Goal: Task Accomplishment & Management: Manage account settings

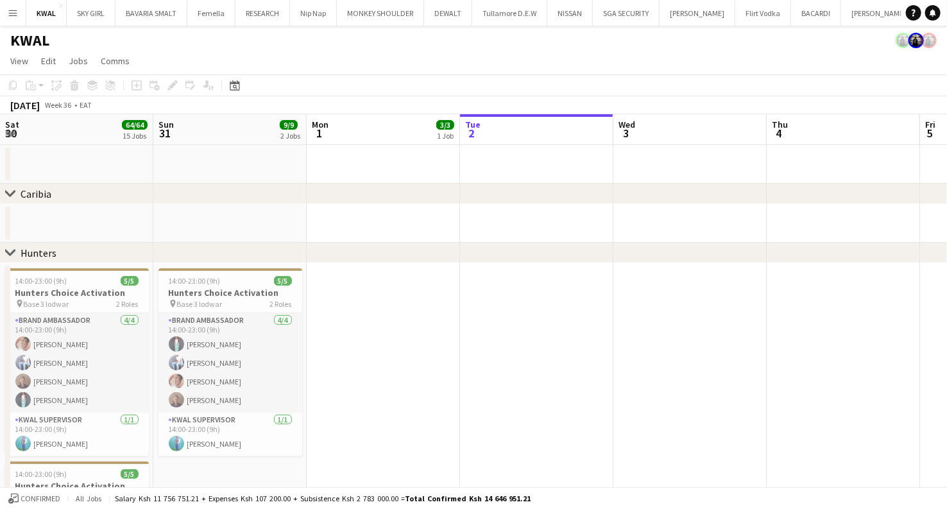
drag, startPoint x: 127, startPoint y: 386, endPoint x: 344, endPoint y: 394, distance: 217.1
drag, startPoint x: 323, startPoint y: 405, endPoint x: 511, endPoint y: 417, distance: 189.1
drag, startPoint x: 89, startPoint y: 397, endPoint x: 357, endPoint y: 399, distance: 268.9
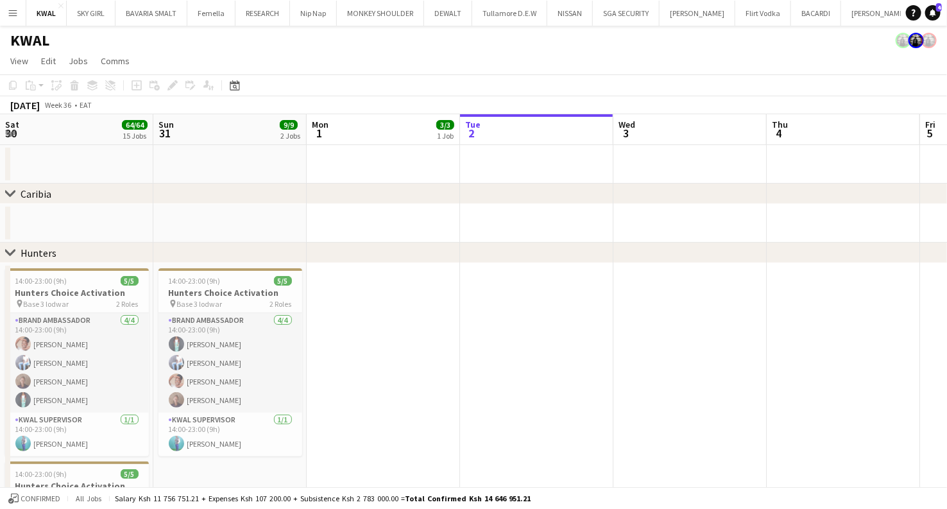
drag, startPoint x: 344, startPoint y: 409, endPoint x: 709, endPoint y: 433, distance: 365.9
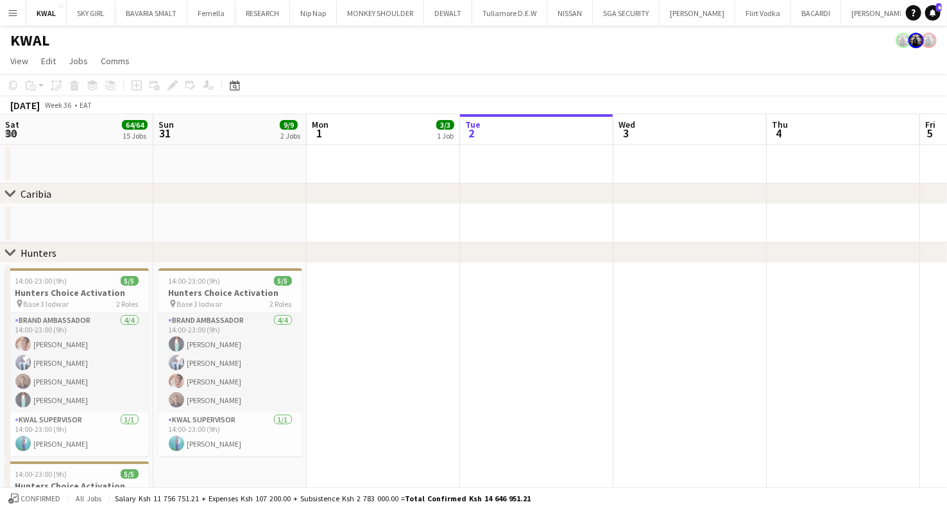
drag, startPoint x: 360, startPoint y: 409, endPoint x: 698, endPoint y: 429, distance: 338.2
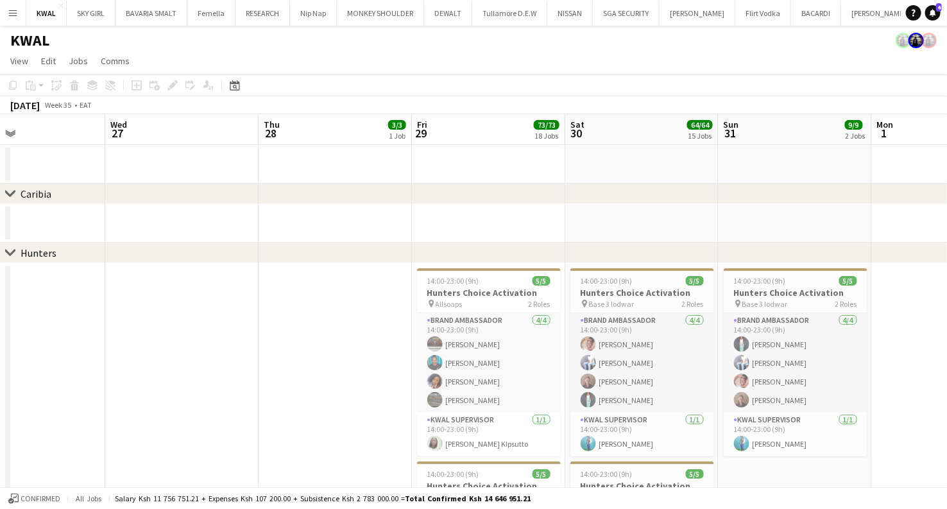
scroll to position [0, 371]
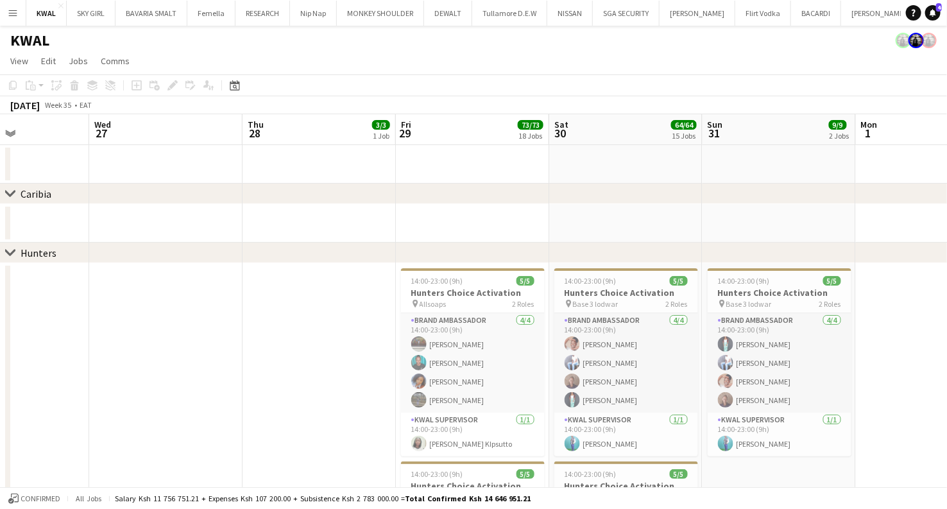
drag, startPoint x: 342, startPoint y: 408, endPoint x: 889, endPoint y: 417, distance: 547.5
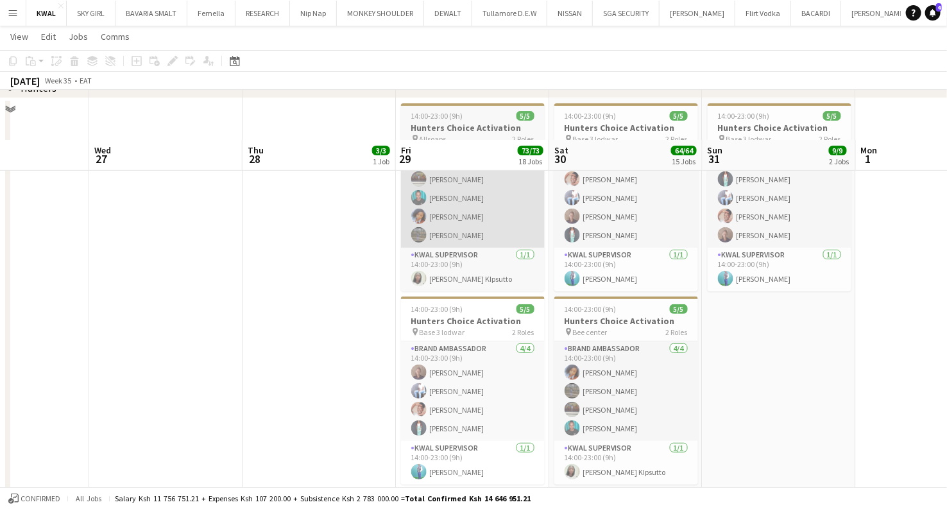
scroll to position [214, 0]
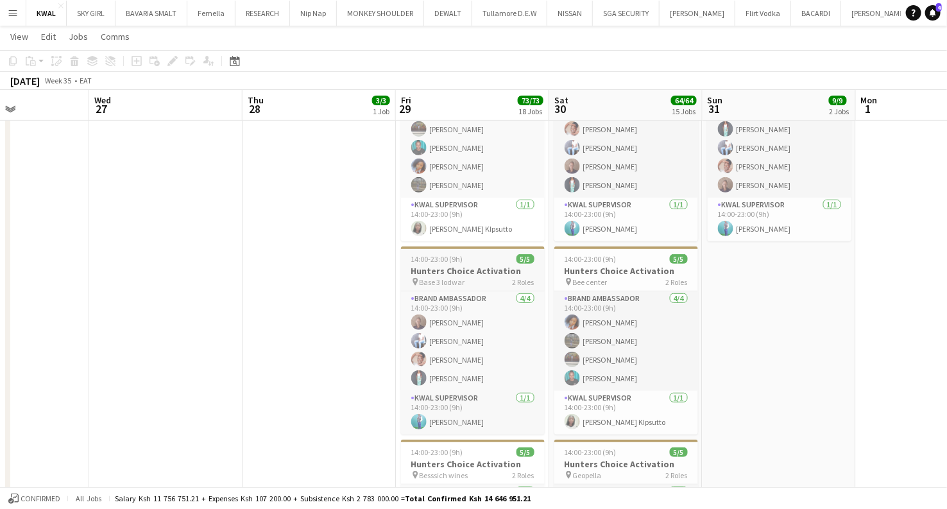
click at [459, 272] on h3 "Hunters Choice Activation" at bounding box center [473, 271] width 144 height 12
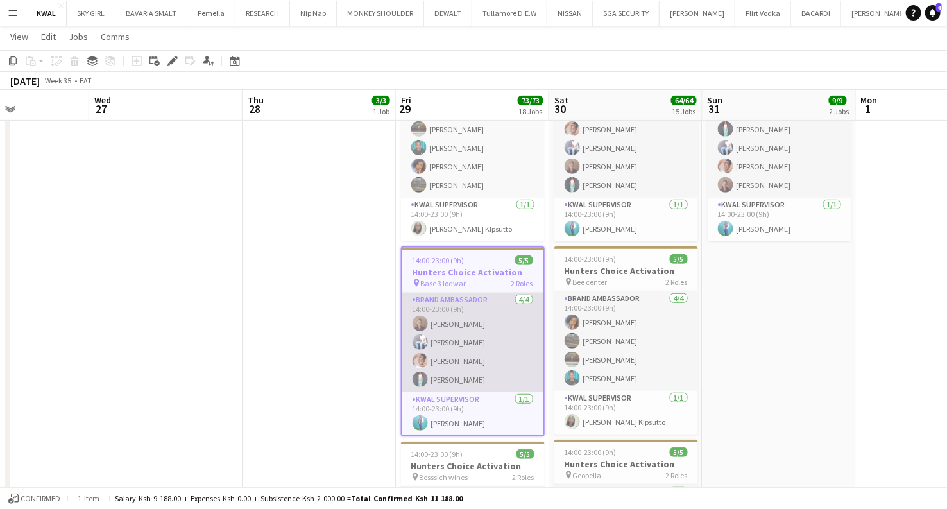
click at [452, 350] on app-card-role "Brand Ambassador 4/4 14:00-23:00 (9h) Zipporah Simiyu NICKSON MBIANE Juliet Tor…" at bounding box center [472, 342] width 141 height 99
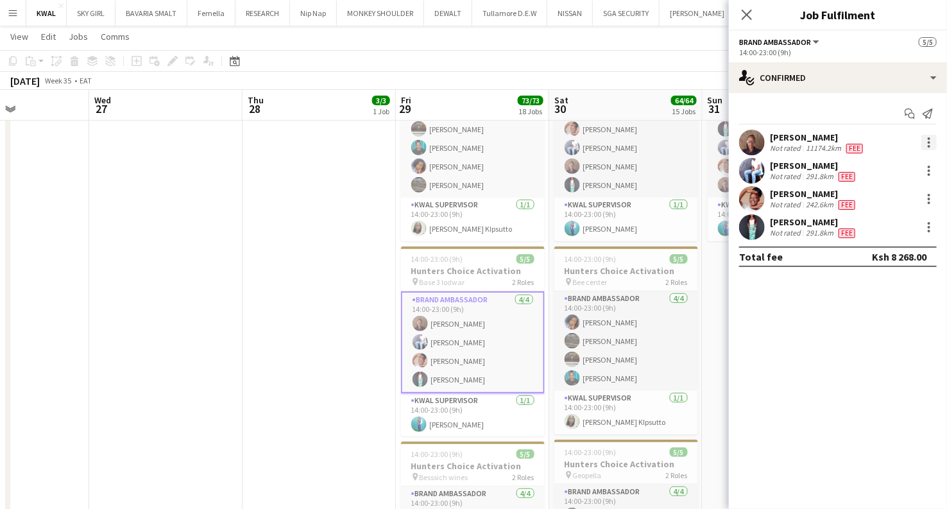
click at [931, 145] on div at bounding box center [929, 146] width 3 height 3
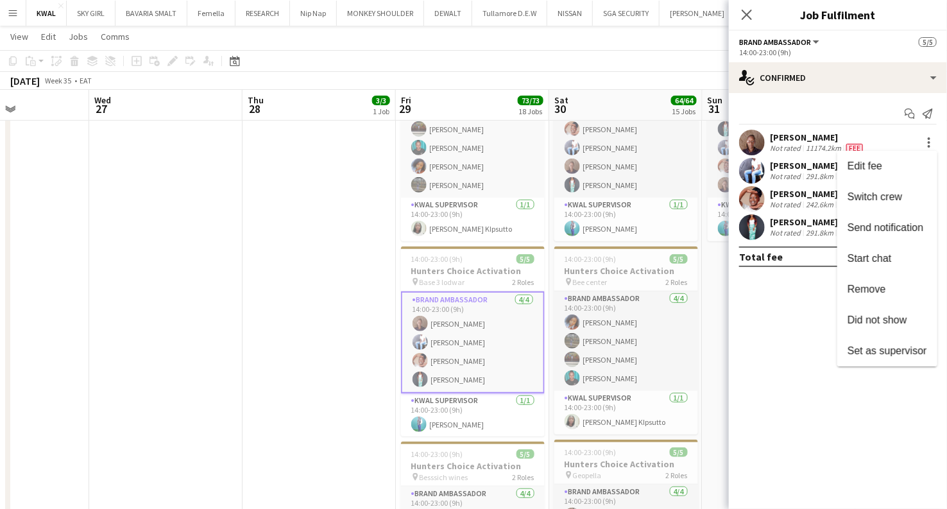
click at [627, 166] on div at bounding box center [473, 254] width 947 height 509
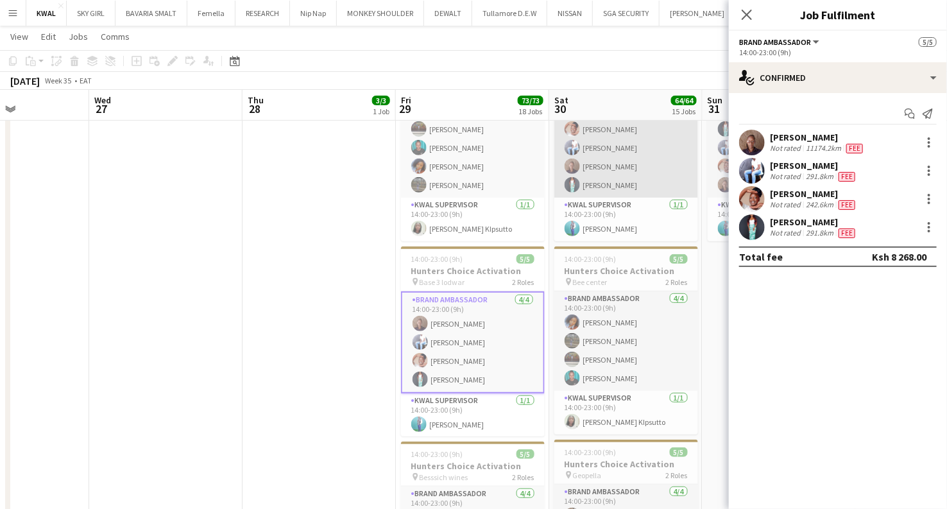
click at [612, 167] on app-card-role "Brand Ambassador 4/4 14:00-23:00 (9h) Juliet Torori NICKSON MBIANE Zipporah Sim…" at bounding box center [626, 147] width 144 height 99
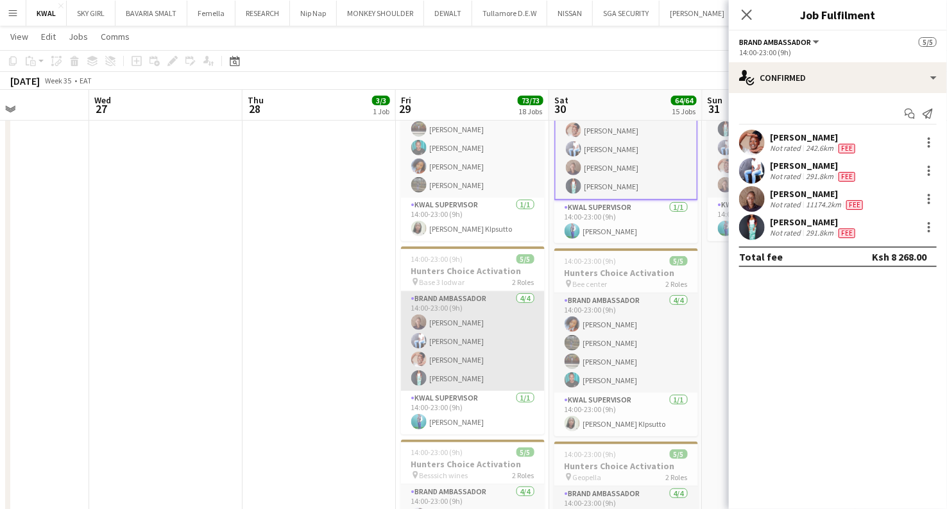
click at [477, 354] on app-card-role "Brand Ambassador 4/4 14:00-23:00 (9h) Zipporah Simiyu NICKSON MBIANE Juliet Tor…" at bounding box center [473, 340] width 144 height 99
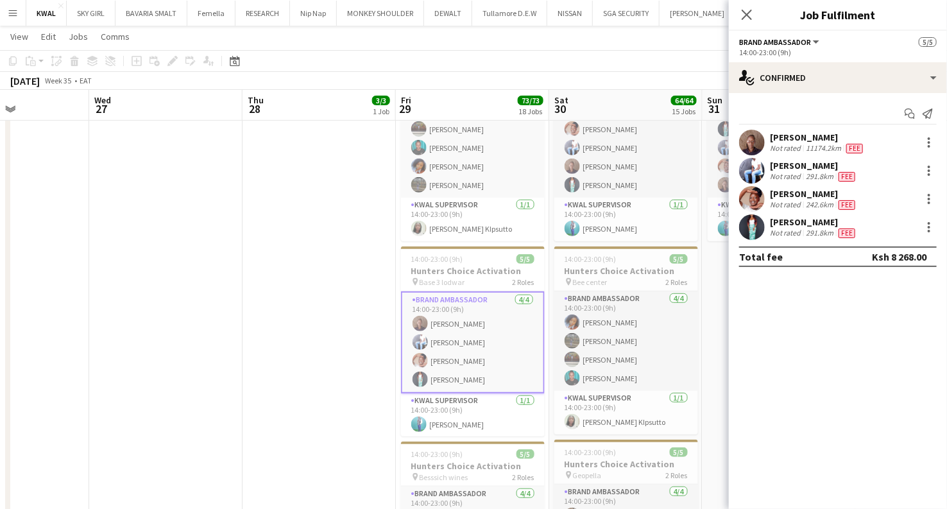
click at [857, 149] on span "Fee" at bounding box center [854, 149] width 17 height 10
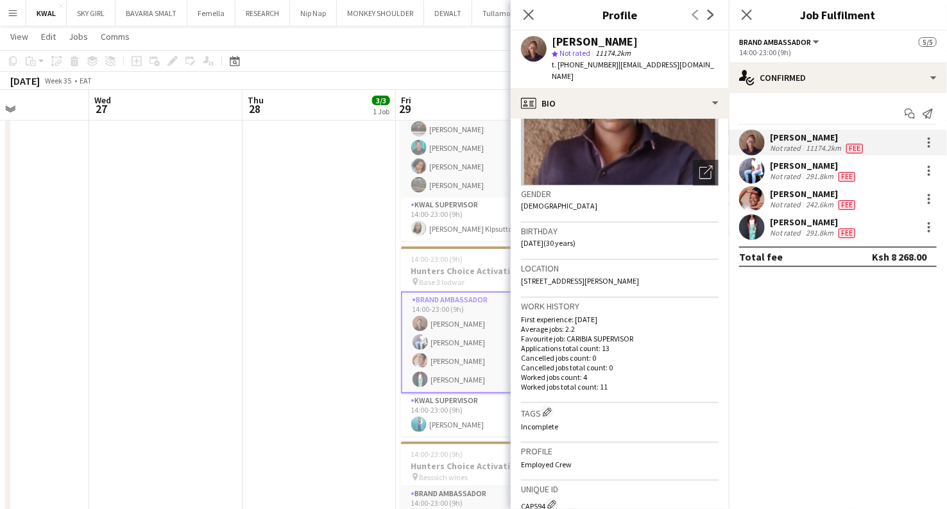
scroll to position [364, 0]
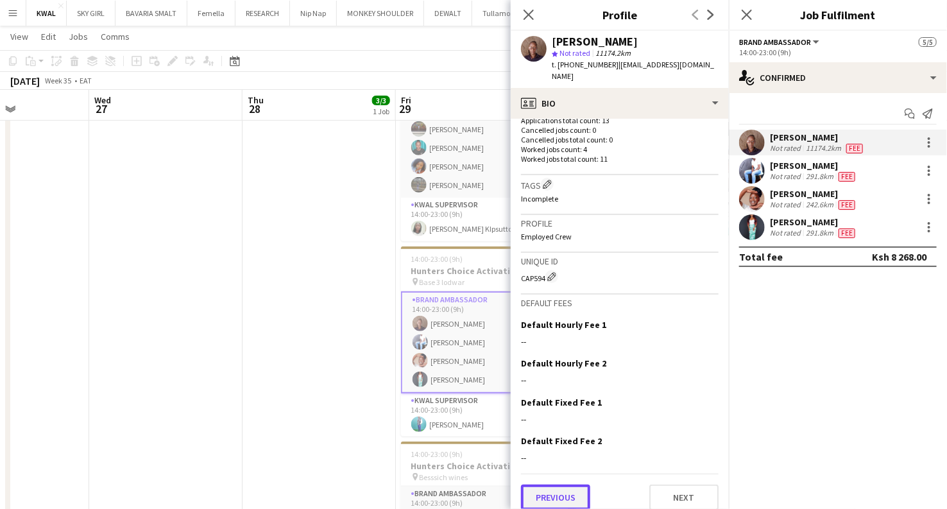
click at [562, 484] on button "Previous" at bounding box center [555, 498] width 69 height 26
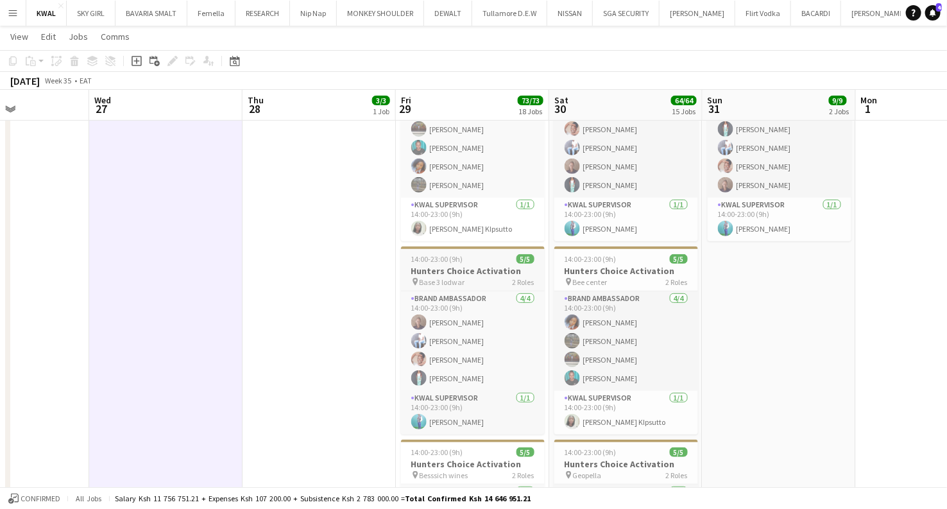
click at [452, 281] on span "Base 3 lodwar" at bounding box center [443, 282] width 46 height 10
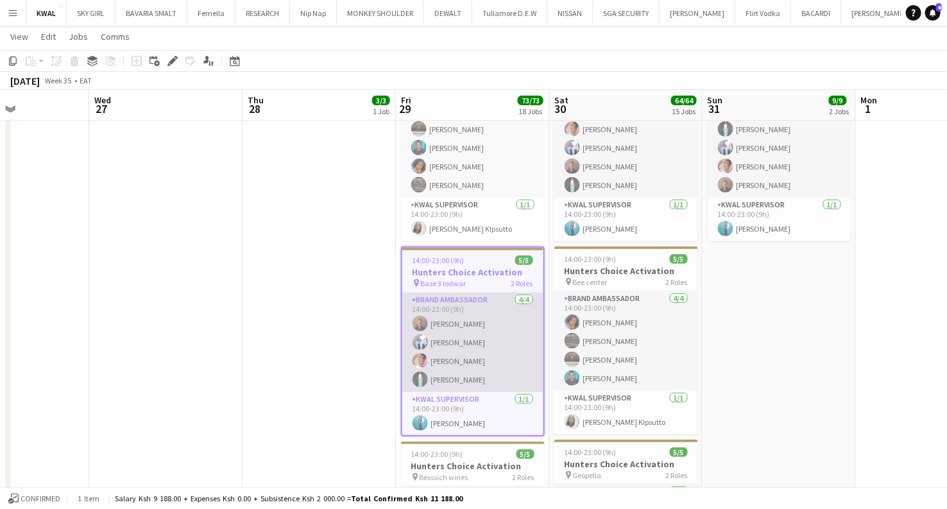
click at [458, 351] on app-card-role "Brand Ambassador 4/4 14:00-23:00 (9h) Zipporah Simiyu NICKSON MBIANE Juliet Tor…" at bounding box center [472, 342] width 141 height 99
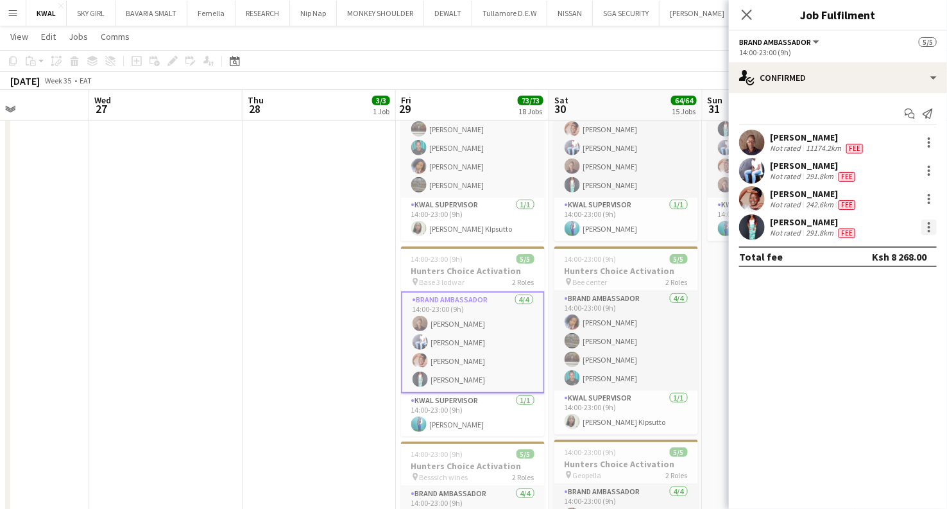
click at [925, 227] on div at bounding box center [929, 226] width 15 height 15
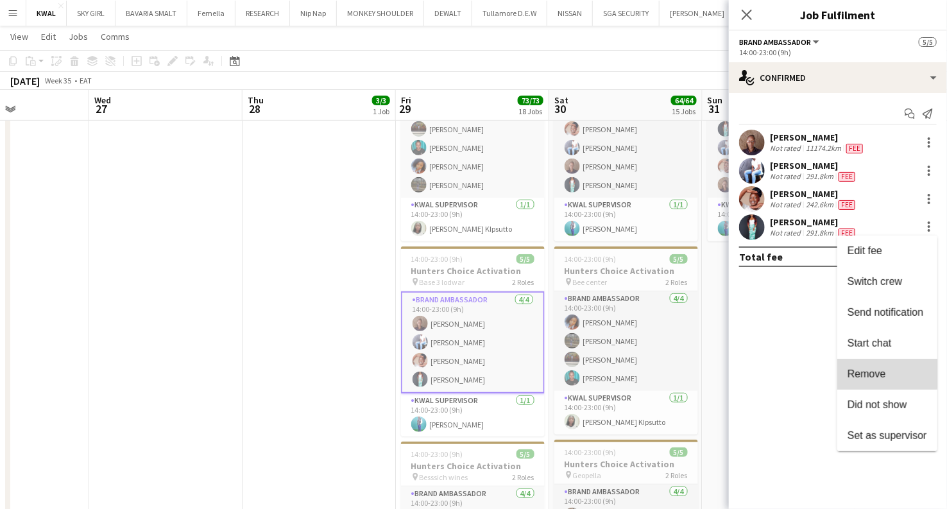
click at [872, 370] on span "Remove" at bounding box center [867, 373] width 39 height 11
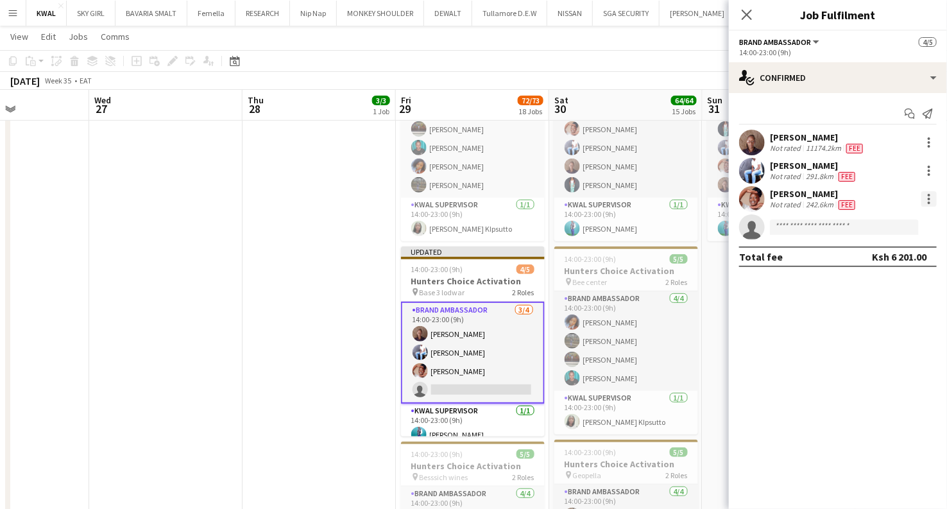
click at [934, 193] on div at bounding box center [929, 198] width 15 height 15
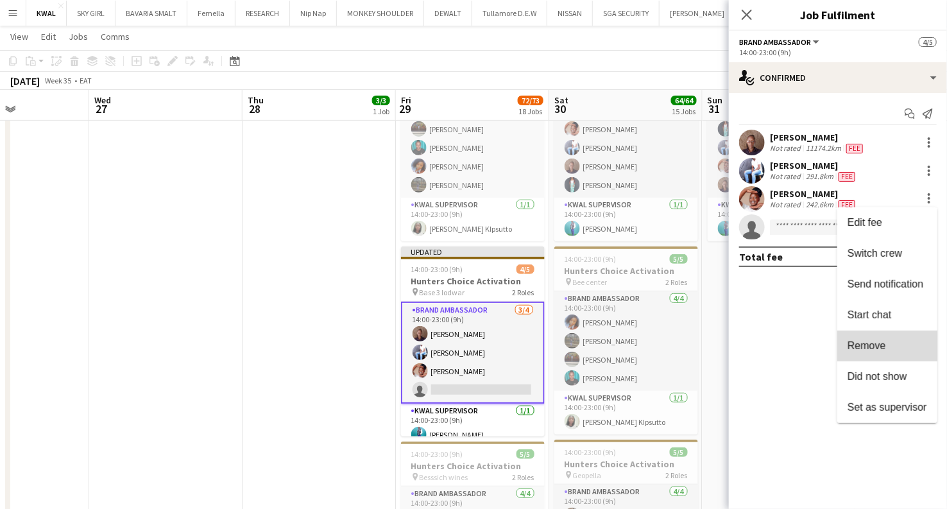
drag, startPoint x: 893, startPoint y: 344, endPoint x: 909, endPoint y: 230, distance: 114.7
click at [893, 343] on span "Remove" at bounding box center [888, 346] width 80 height 12
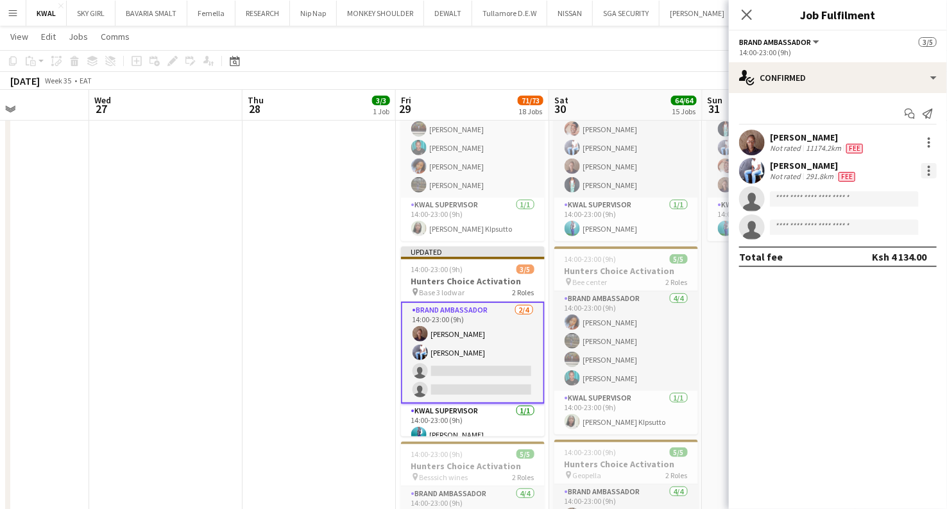
click at [927, 171] on div at bounding box center [929, 170] width 15 height 15
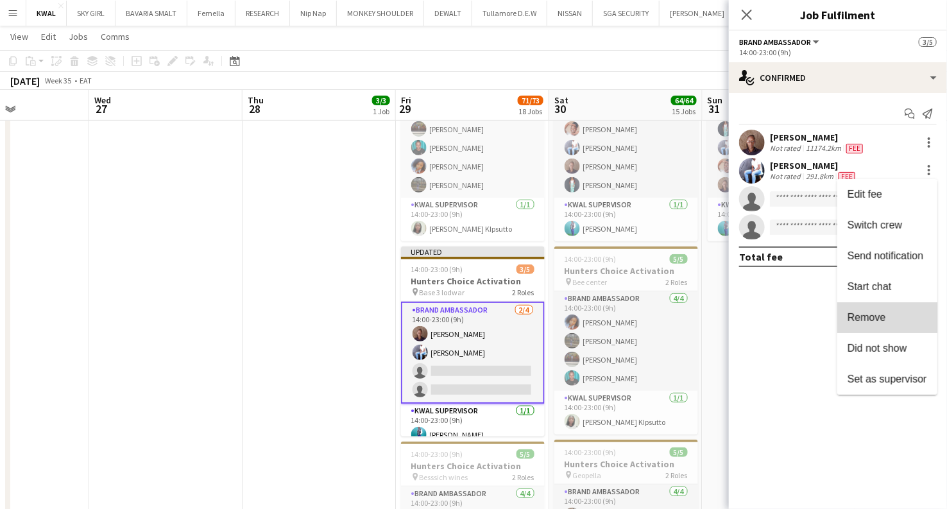
click at [877, 309] on button "Remove" at bounding box center [888, 317] width 100 height 31
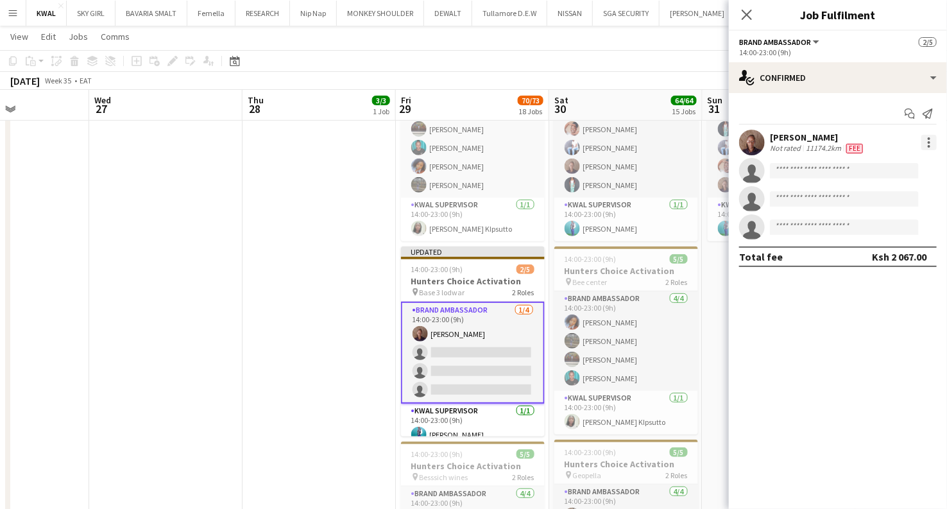
click at [928, 145] on div at bounding box center [929, 146] width 3 height 3
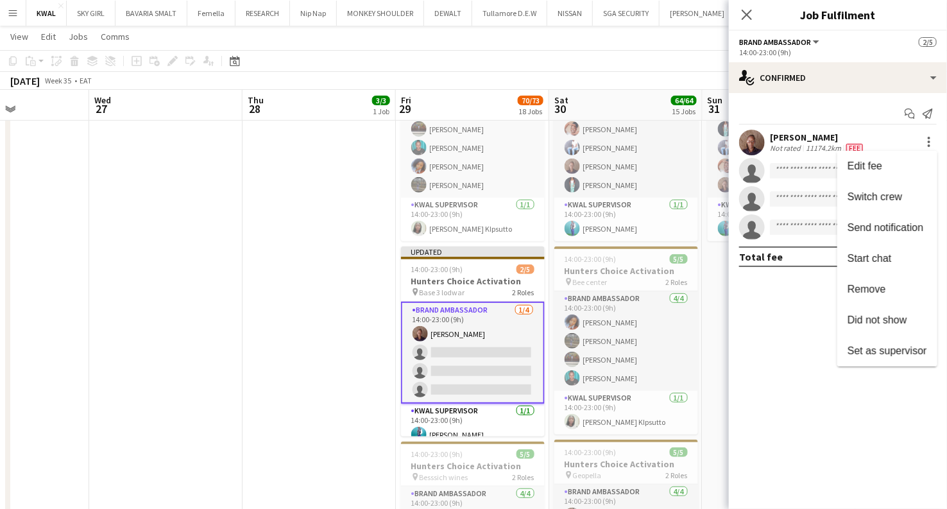
drag, startPoint x: 873, startPoint y: 287, endPoint x: 714, endPoint y: 326, distance: 163.3
click at [873, 286] on span "Remove" at bounding box center [867, 289] width 39 height 11
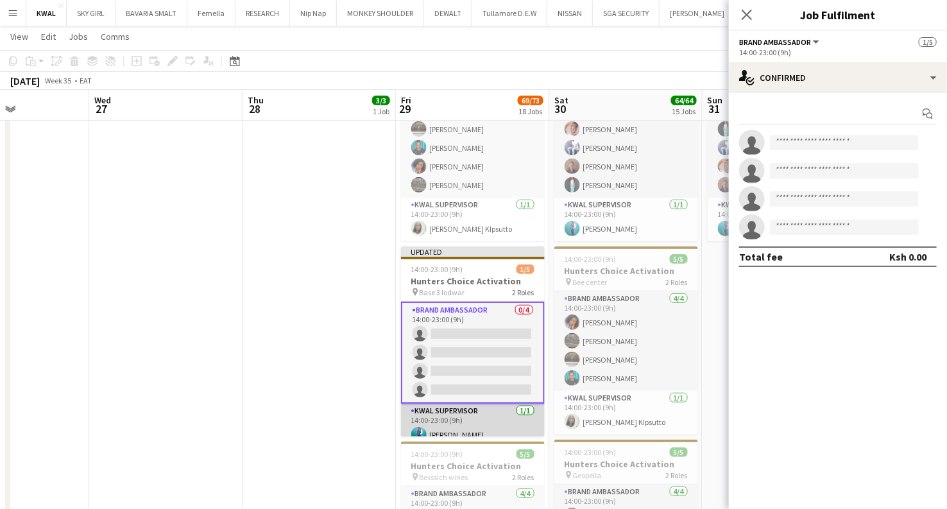
click at [452, 433] on app-card-role "KWAL SUPERVISOR 1/1 14:00-23:00 (9h) Isaac Muliro" at bounding box center [473, 426] width 144 height 44
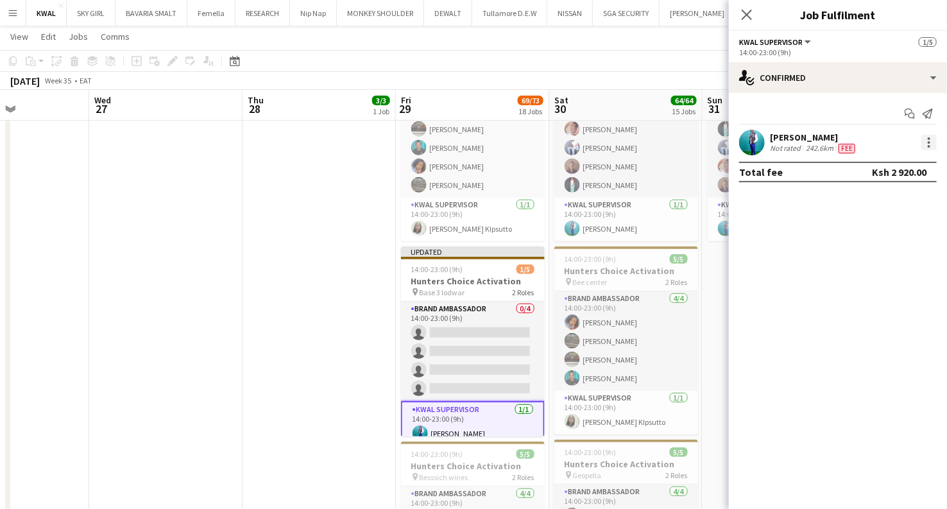
click at [932, 140] on div at bounding box center [929, 142] width 15 height 15
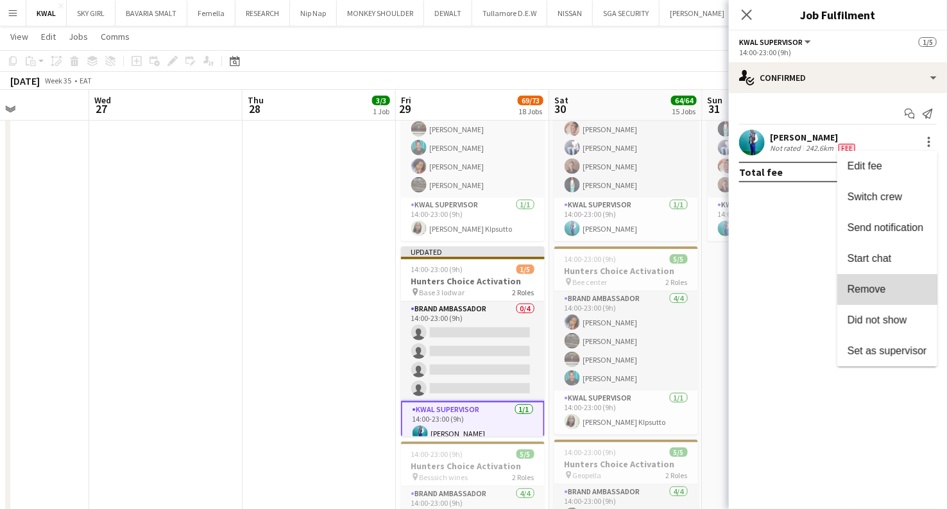
click at [872, 291] on span "Remove" at bounding box center [867, 289] width 39 height 11
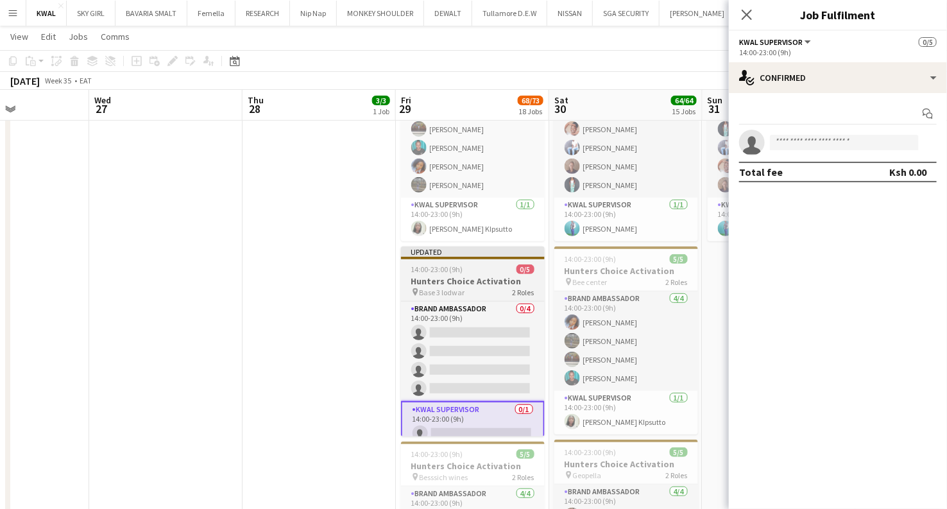
click at [434, 279] on h3 "Hunters Choice Activation" at bounding box center [473, 281] width 144 height 12
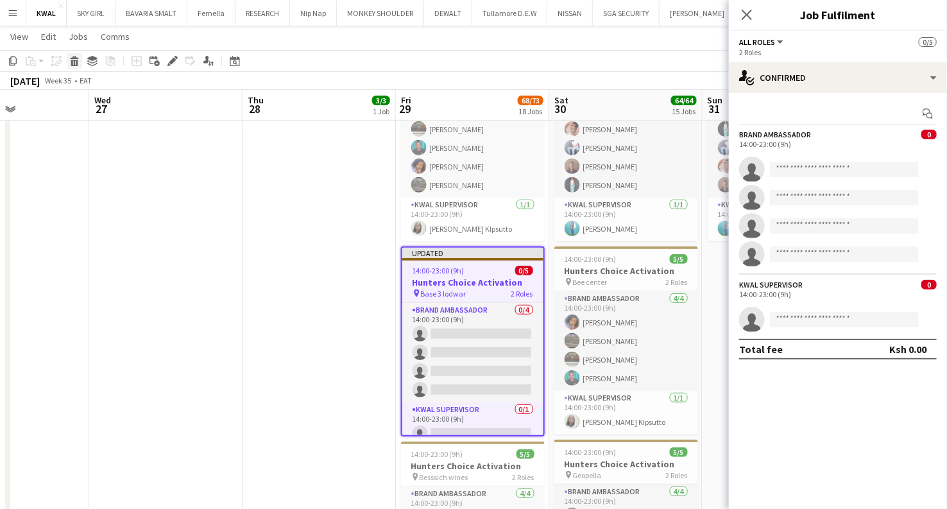
click at [78, 62] on icon "Delete" at bounding box center [74, 61] width 10 height 10
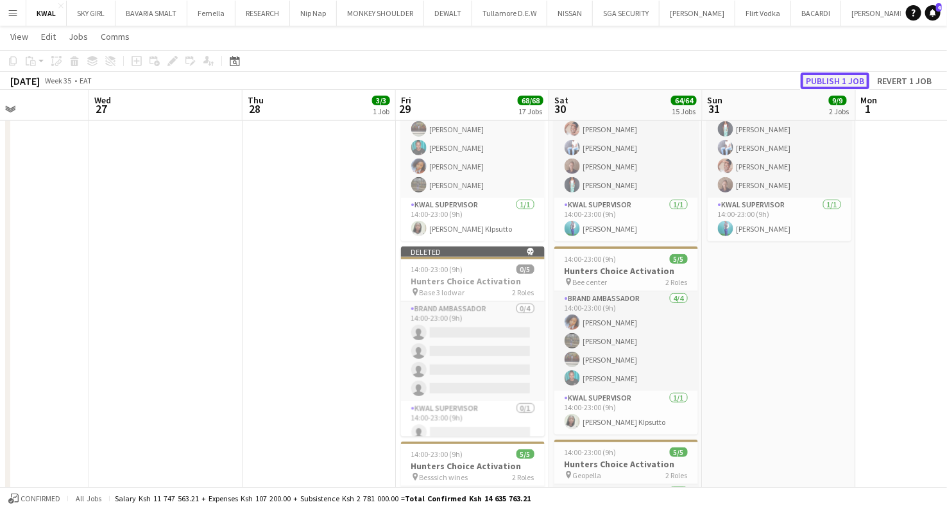
click at [830, 83] on button "Publish 1 job" at bounding box center [835, 81] width 69 height 17
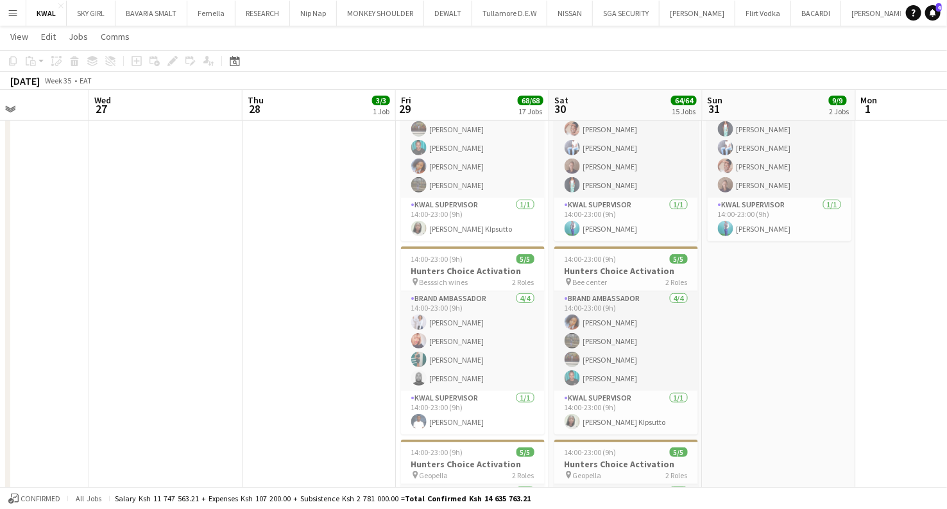
click at [13, 17] on app-icon "Menu" at bounding box center [13, 13] width 10 height 10
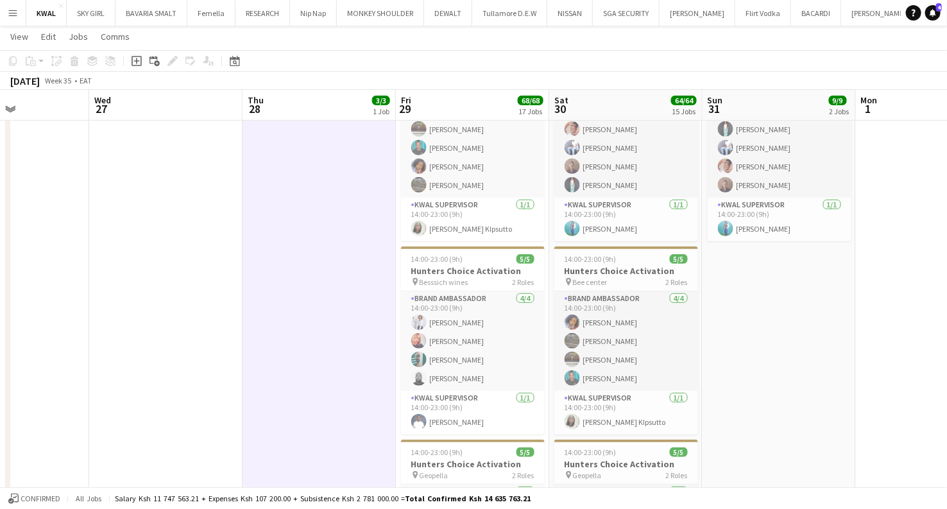
click at [10, 17] on app-icon "Menu" at bounding box center [13, 13] width 10 height 10
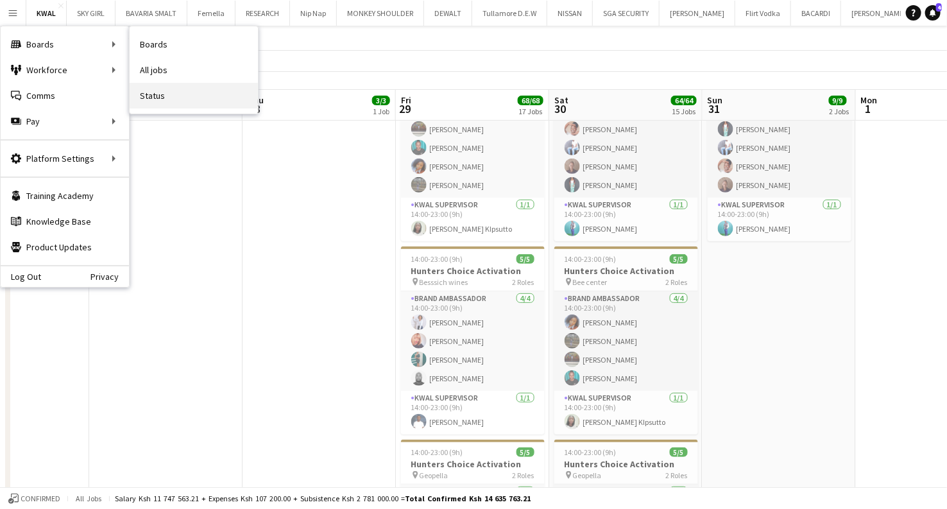
click at [157, 91] on link "Status" at bounding box center [194, 96] width 128 height 26
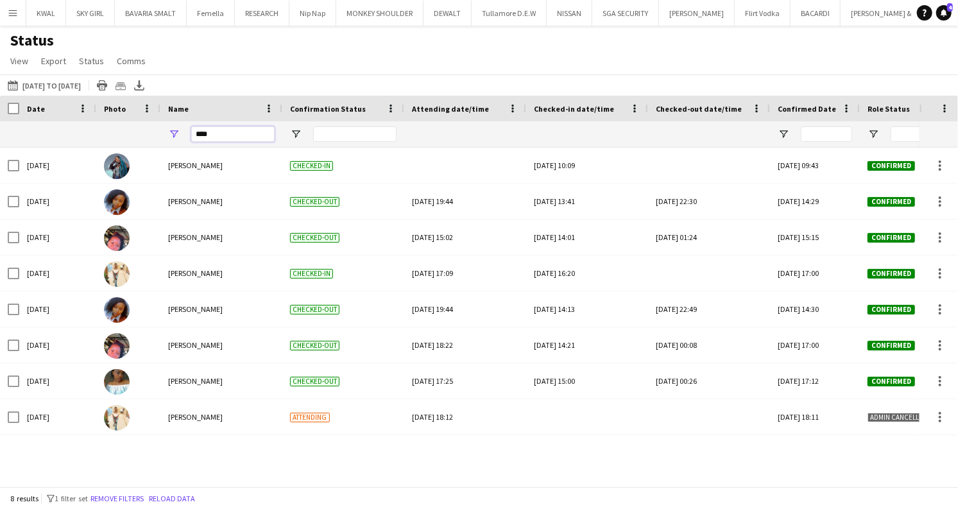
drag, startPoint x: 218, startPoint y: 136, endPoint x: 184, endPoint y: 139, distance: 34.8
click at [184, 139] on div "****" at bounding box center [221, 134] width 122 height 26
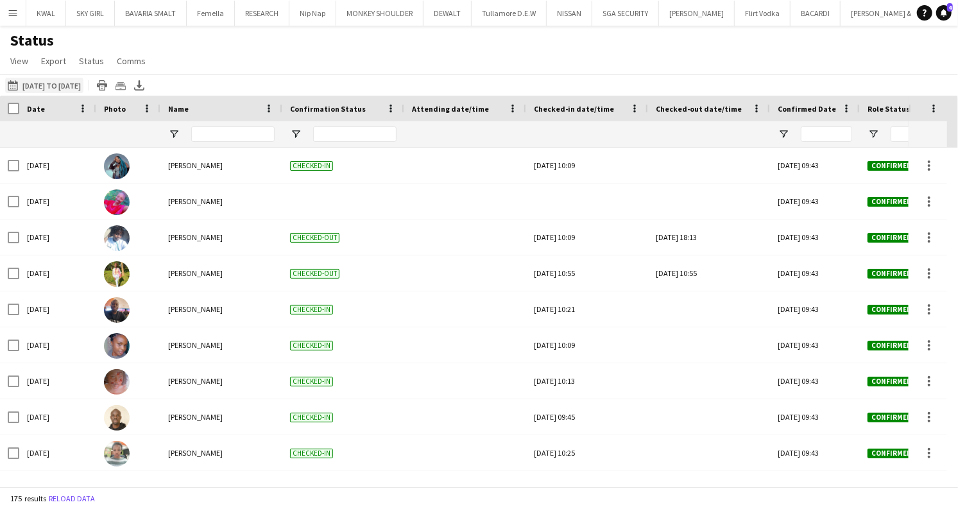
click at [42, 85] on button "[DATE] to [DATE] [DATE] to [DATE]" at bounding box center [44, 85] width 78 height 15
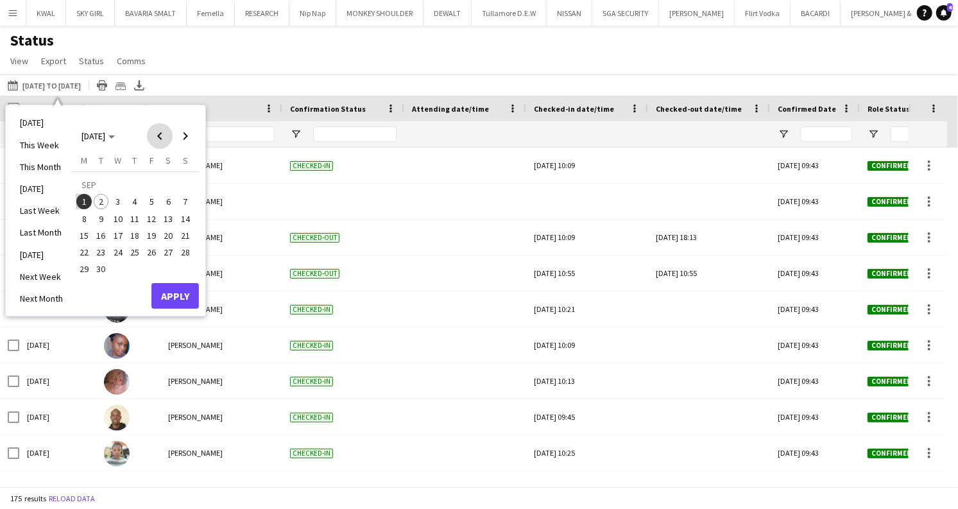
click at [158, 132] on span "Previous month" at bounding box center [160, 136] width 26 height 26
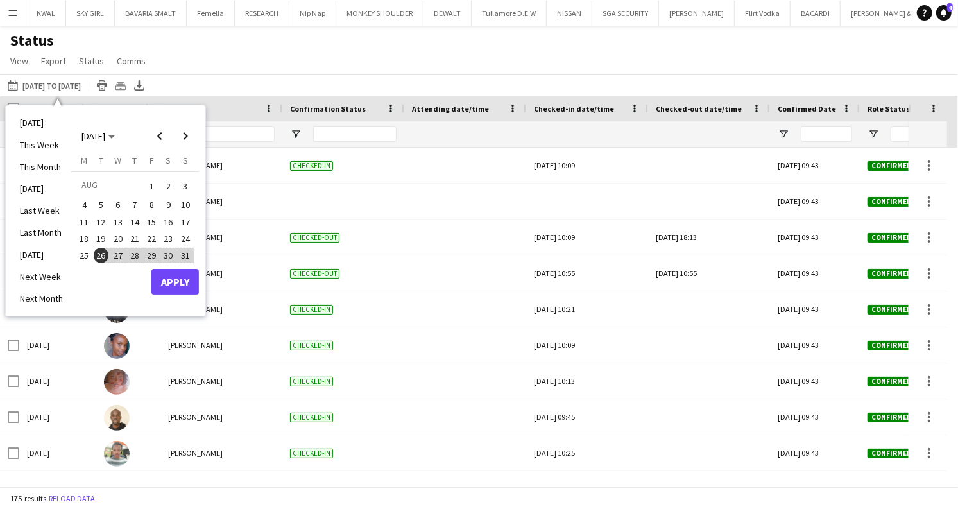
click at [100, 251] on span "26" at bounding box center [101, 255] width 15 height 15
click at [189, 136] on span "Next month" at bounding box center [186, 136] width 26 height 26
click at [89, 201] on span "1" at bounding box center [83, 201] width 15 height 15
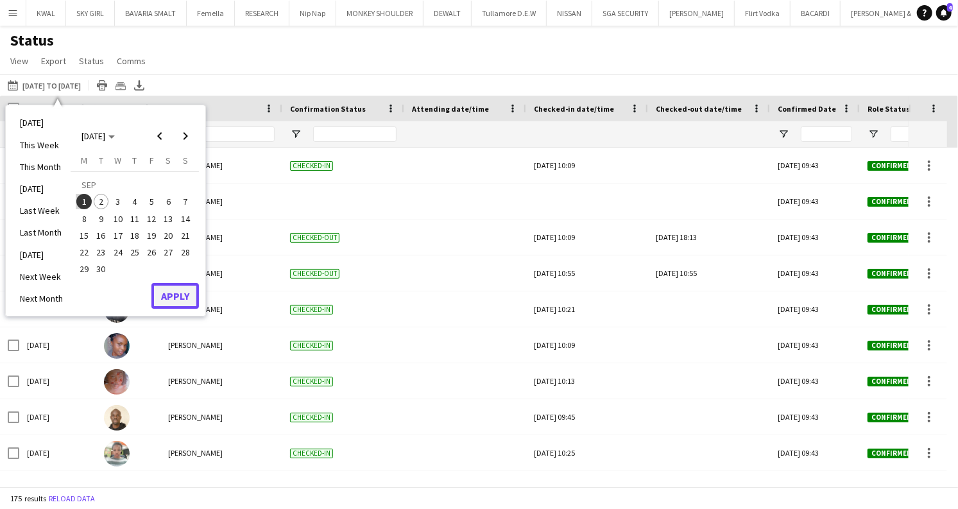
click at [161, 289] on button "Apply" at bounding box center [174, 296] width 47 height 26
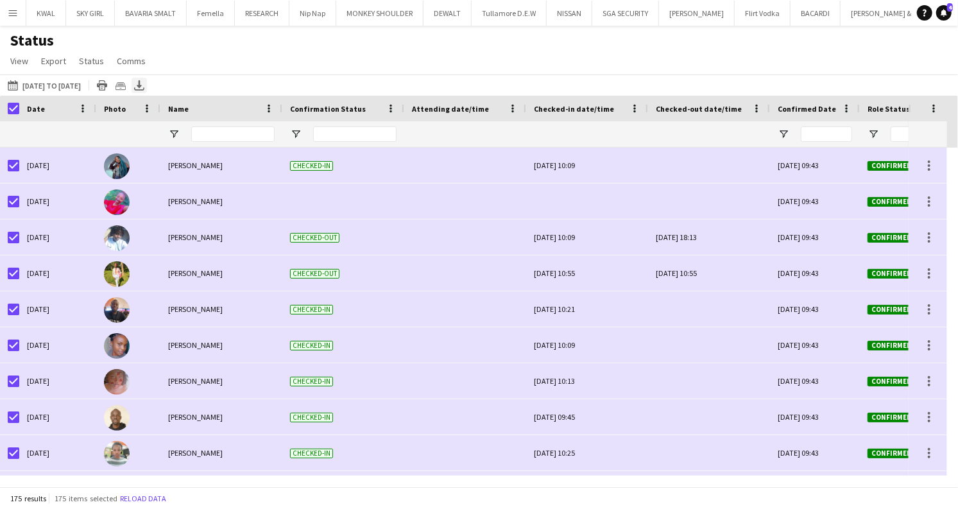
click at [144, 88] on icon "Export XLSX" at bounding box center [139, 85] width 10 height 10
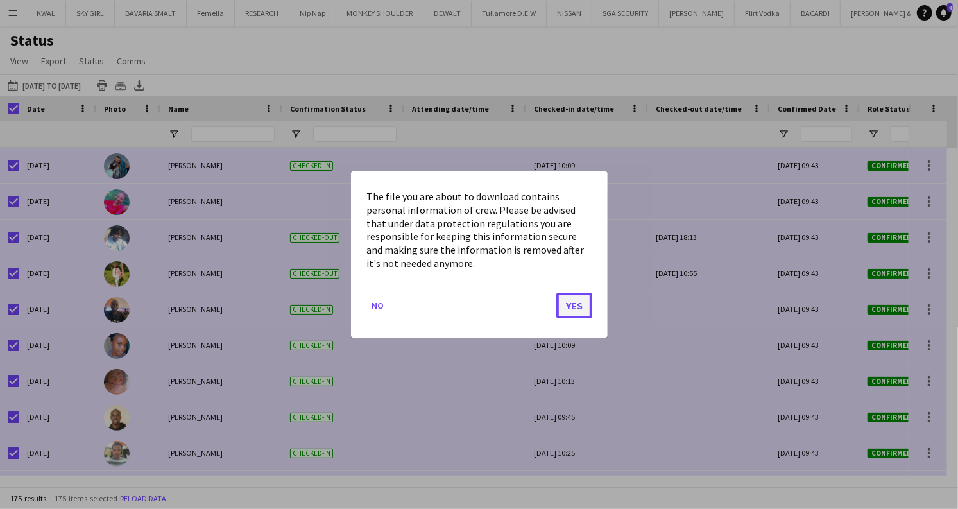
click at [579, 309] on button "Yes" at bounding box center [574, 306] width 36 height 26
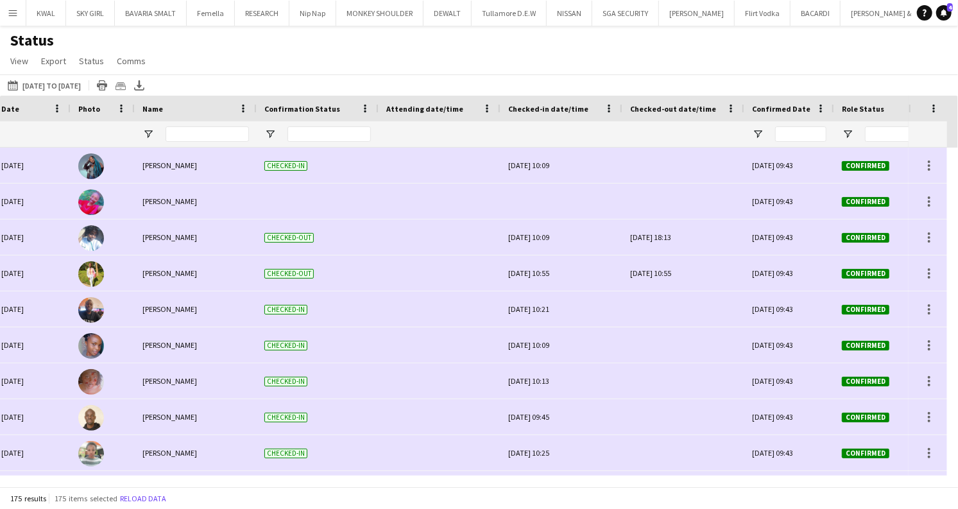
scroll to position [0, 76]
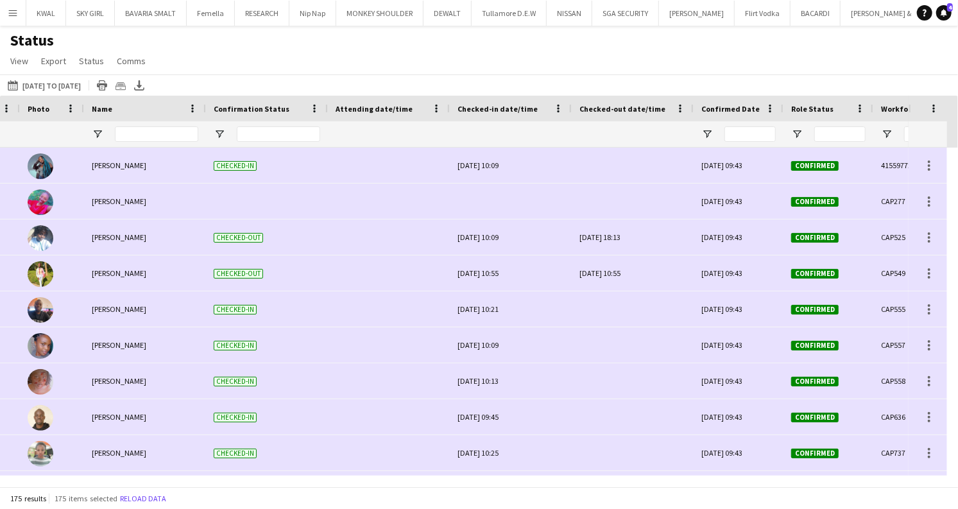
click at [526, 62] on div "Status View Views Default view New view Update view Delete view Edit name Custo…" at bounding box center [479, 53] width 958 height 44
click at [35, 15] on button "KWAL Close" at bounding box center [46, 13] width 40 height 25
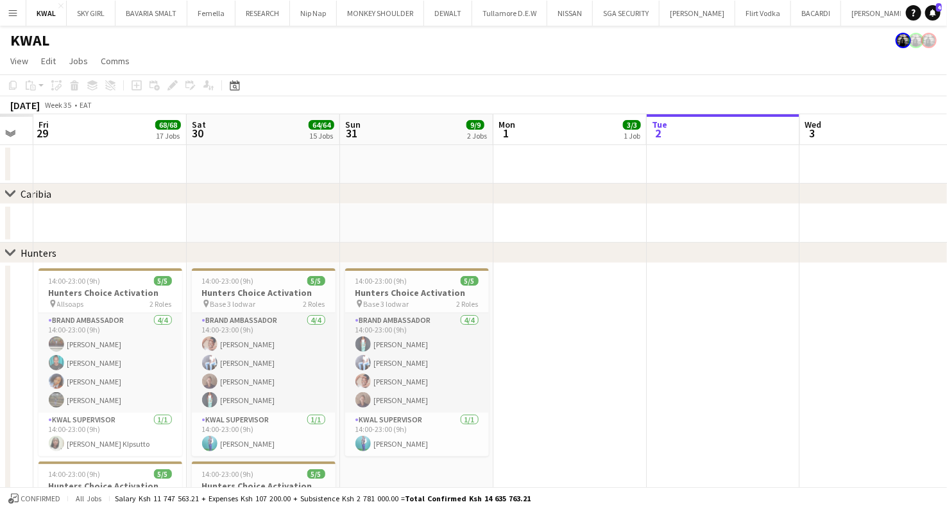
scroll to position [0, 381]
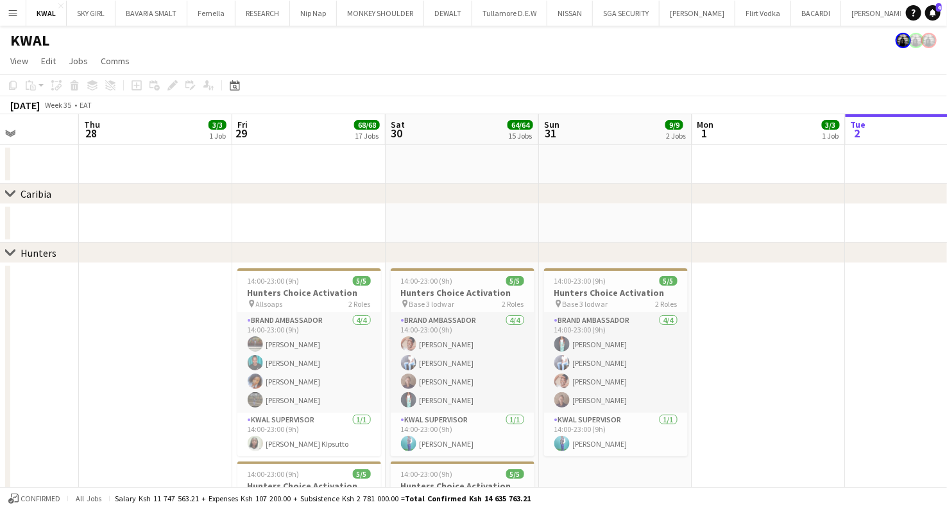
drag, startPoint x: 144, startPoint y: 356, endPoint x: 826, endPoint y: 303, distance: 683.6
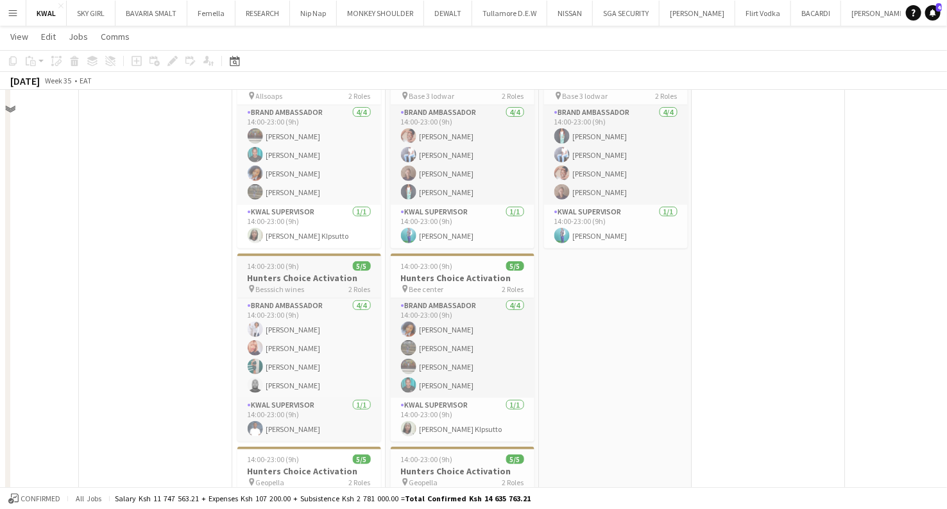
scroll to position [214, 0]
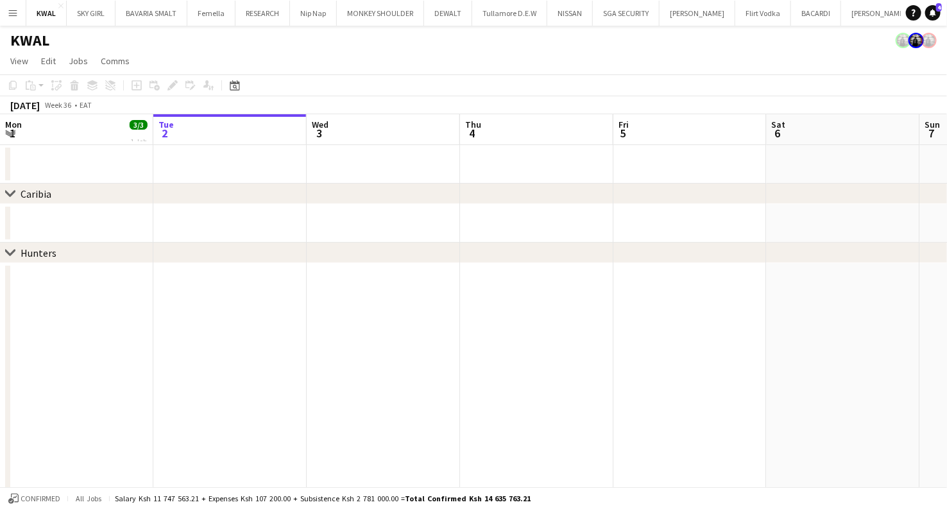
click at [17, 15] on app-icon "Menu" at bounding box center [13, 13] width 10 height 10
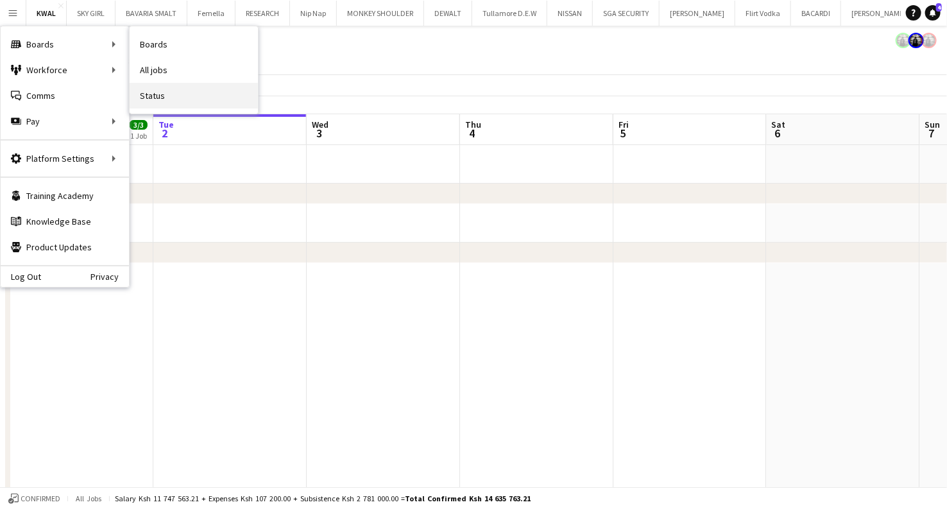
click at [157, 96] on link "Status" at bounding box center [194, 96] width 128 height 26
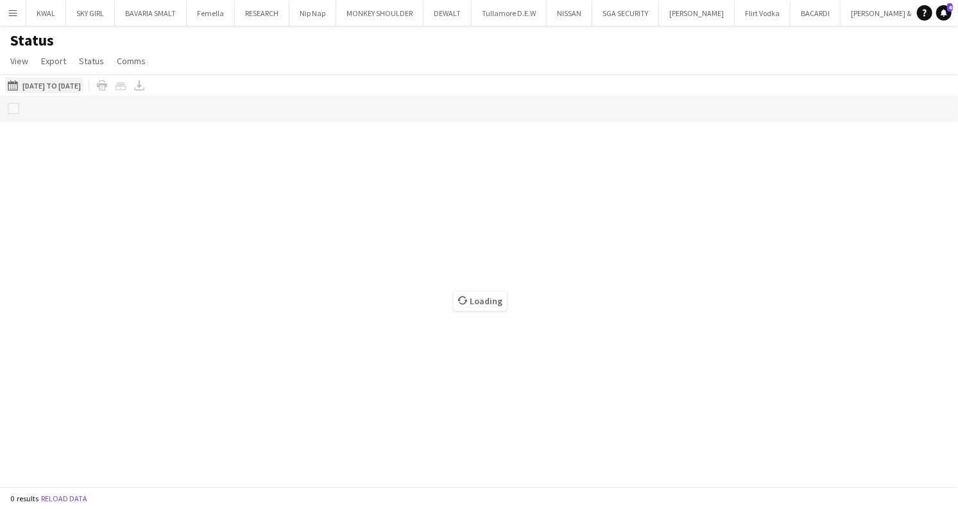
click at [62, 80] on button "[DATE] to [DATE] [DATE] to [DATE]" at bounding box center [44, 85] width 78 height 15
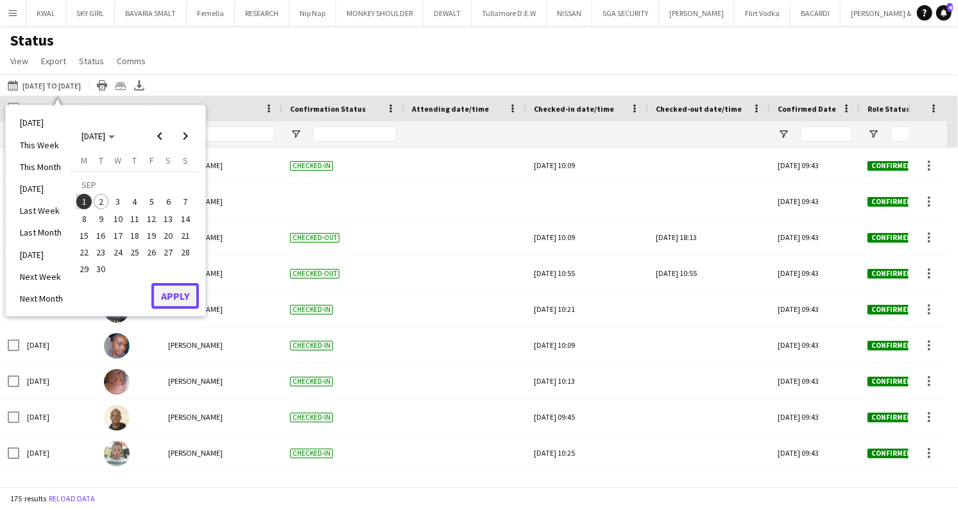
click at [173, 289] on button "Apply" at bounding box center [174, 296] width 47 height 26
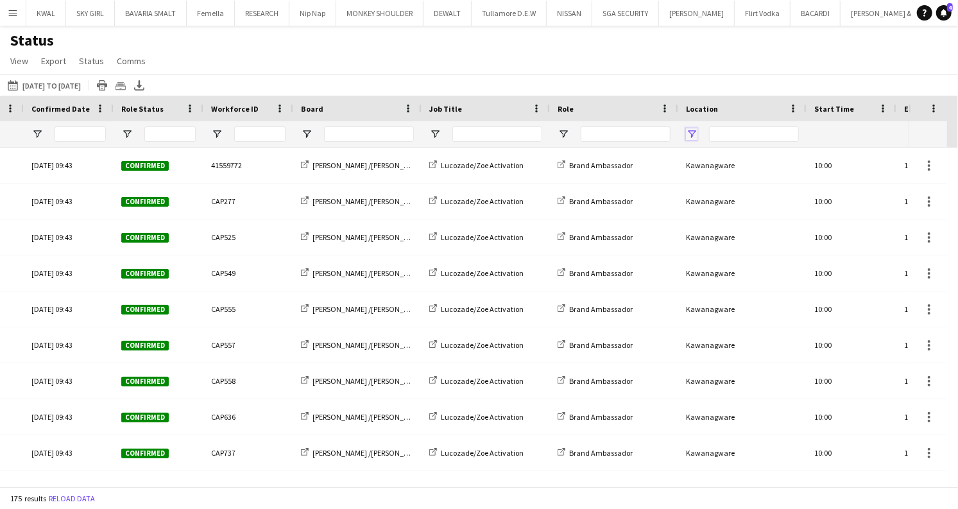
click at [693, 132] on span "Open Filter Menu" at bounding box center [692, 134] width 12 height 12
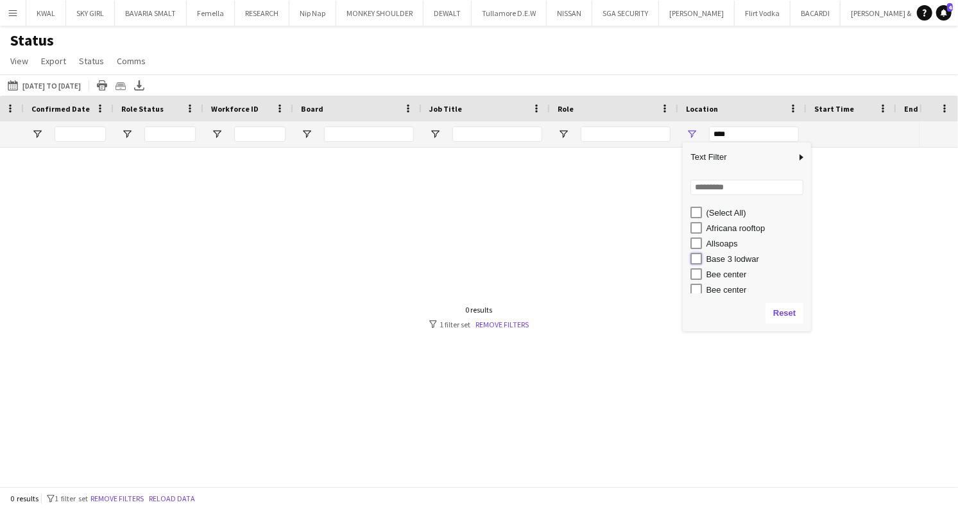
type input "**********"
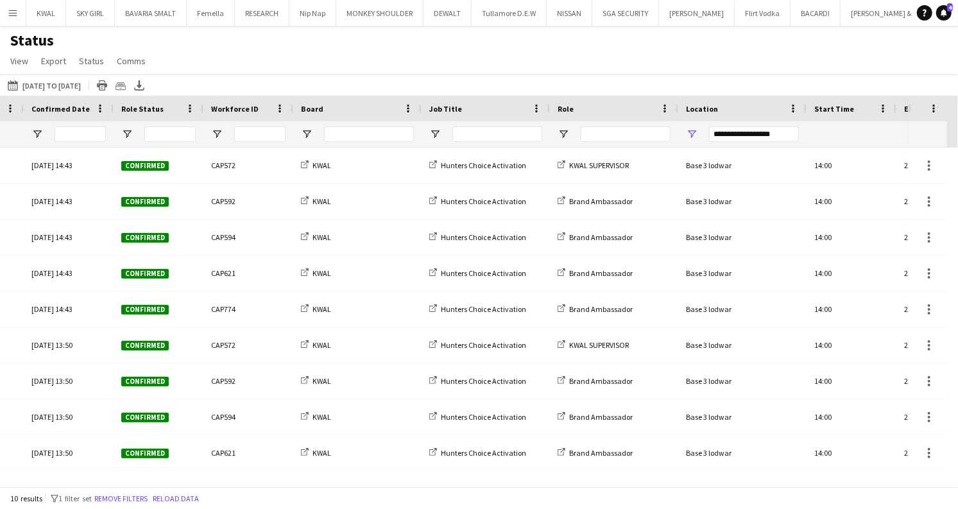
scroll to position [0, 535]
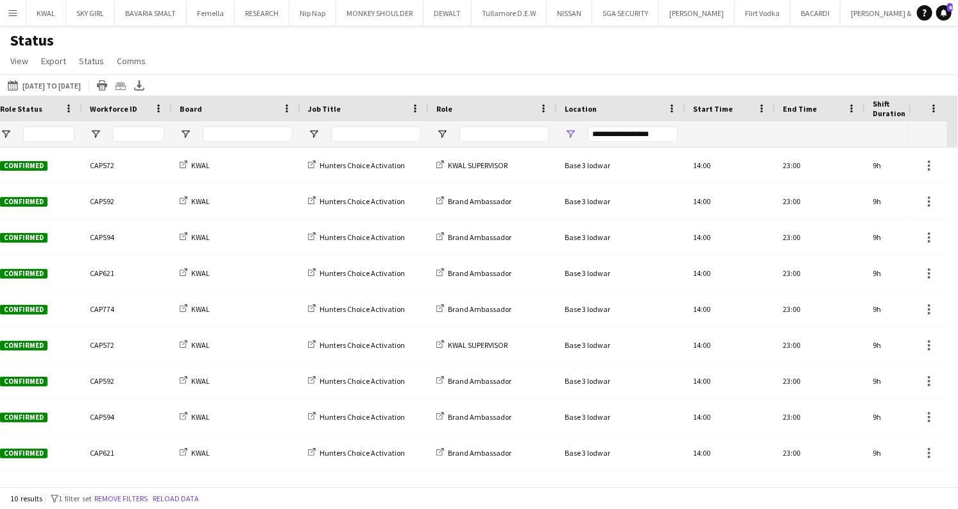
scroll to position [0, 481]
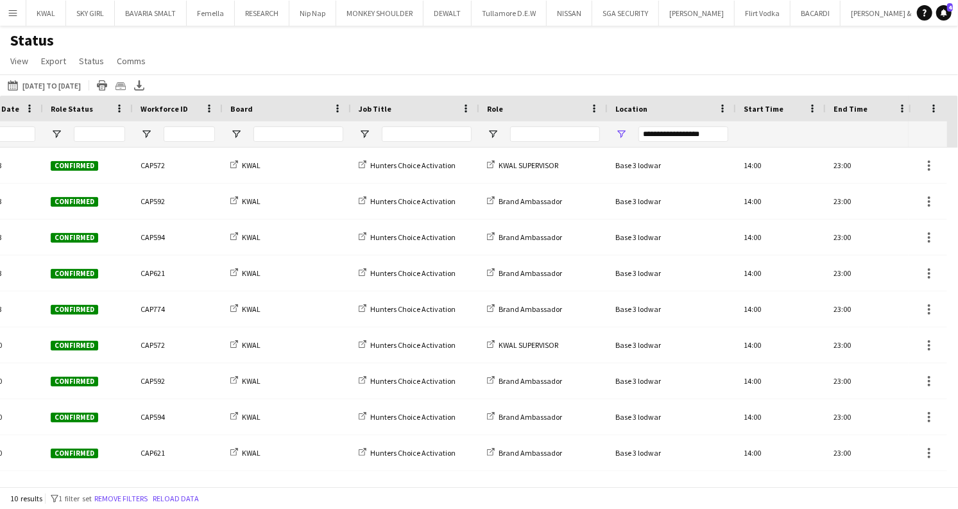
click at [621, 66] on div "Status View Views Default view New view Update view Delete view Edit name Custo…" at bounding box center [479, 53] width 958 height 44
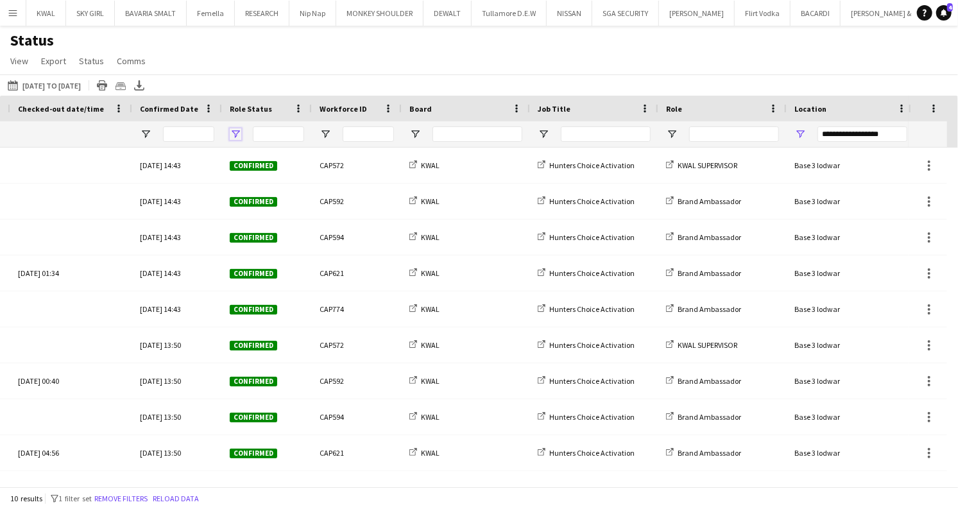
click at [236, 133] on span "Open Filter Menu" at bounding box center [236, 134] width 12 height 12
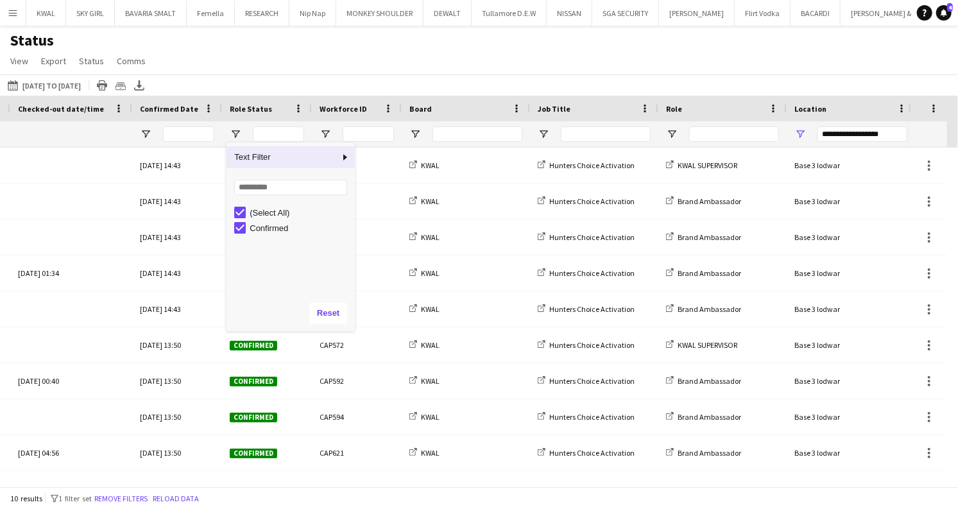
click at [549, 48] on div "Status View Views Default view New view Update view Delete view Edit name Custo…" at bounding box center [479, 53] width 958 height 44
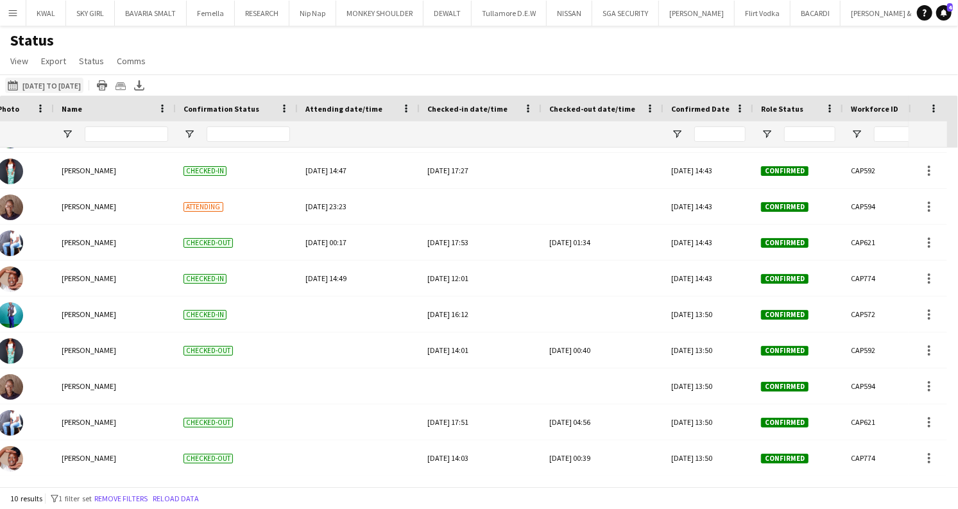
click at [80, 85] on button "[DATE] to [DATE] [DATE] to [DATE]" at bounding box center [44, 85] width 78 height 15
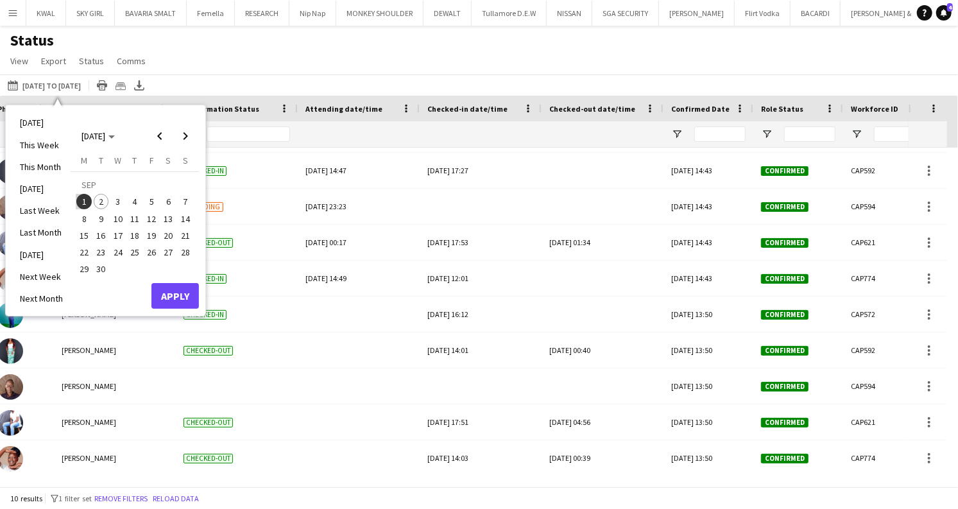
click at [451, 80] on div "[DATE] to [DATE] [DATE] to [DATE] [DATE] This Week This Month [DATE] Last Week …" at bounding box center [479, 84] width 958 height 21
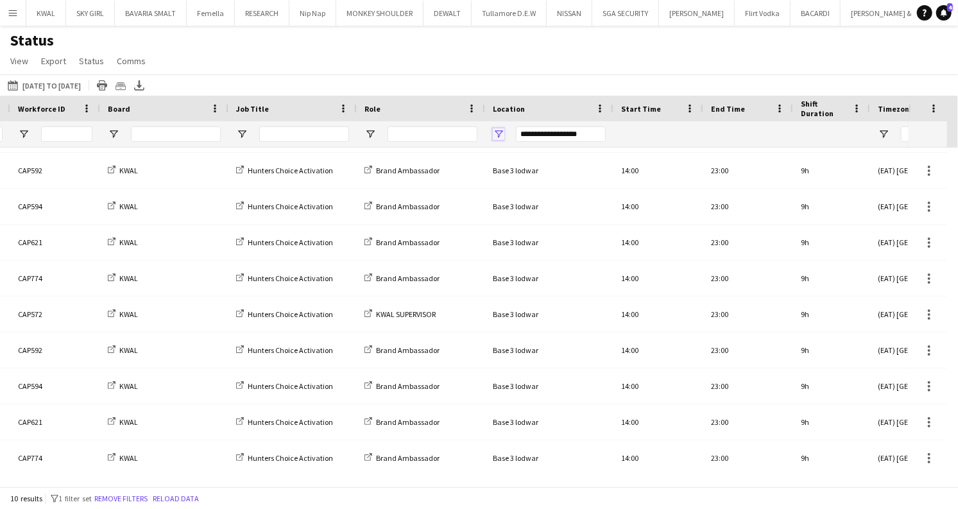
click at [502, 135] on span "Open Filter Menu" at bounding box center [499, 134] width 12 height 12
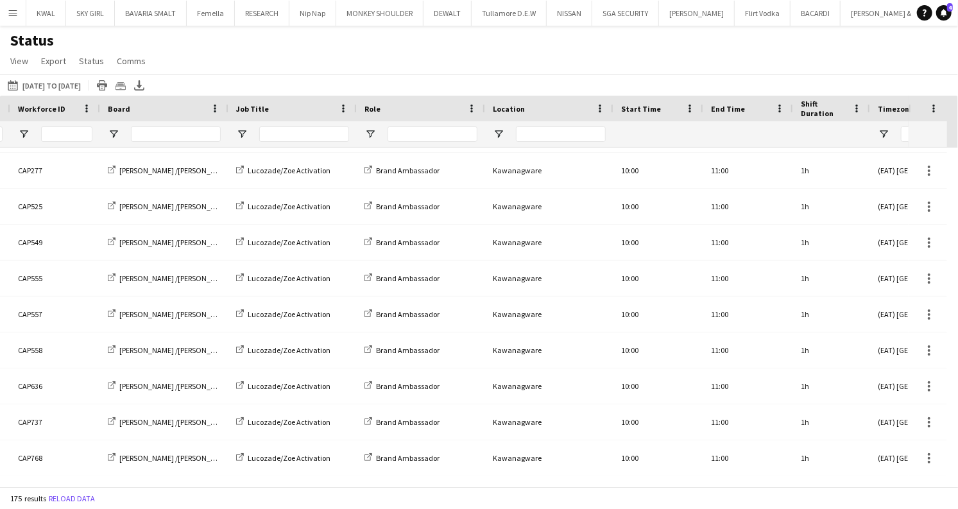
click at [541, 83] on div "[DATE] to [DATE] [DATE] to [DATE] [DATE] This Week This Month [DATE] Last Week …" at bounding box center [479, 84] width 958 height 21
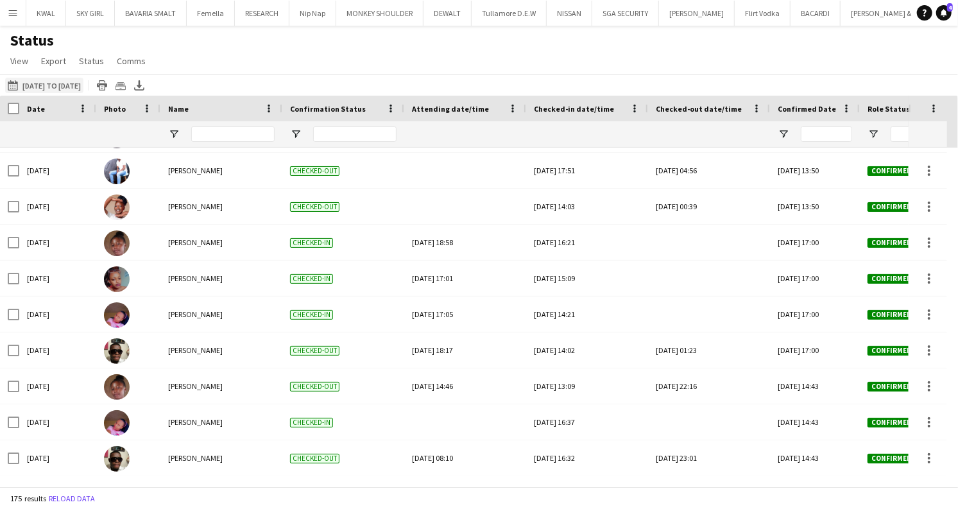
click at [59, 80] on button "[DATE] to [DATE] [DATE] to [DATE]" at bounding box center [44, 85] width 78 height 15
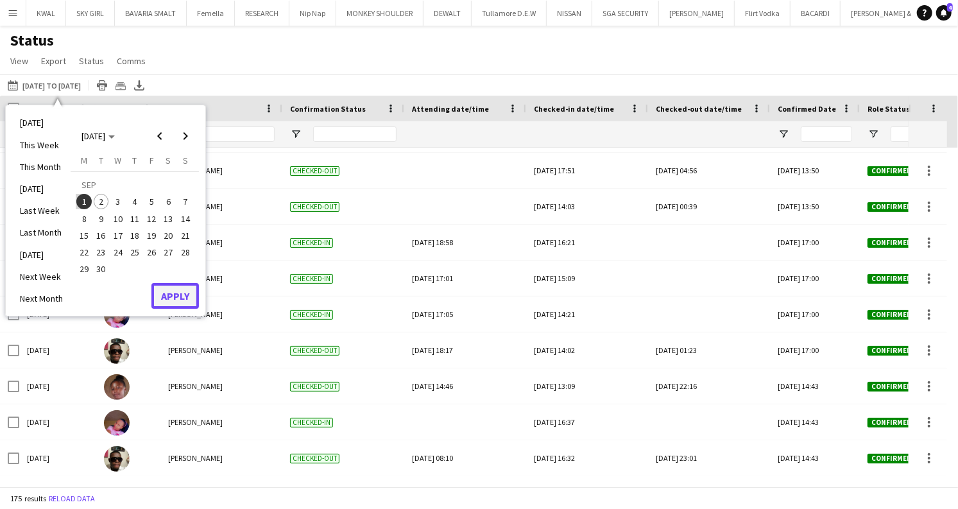
click at [168, 298] on button "Apply" at bounding box center [174, 296] width 47 height 26
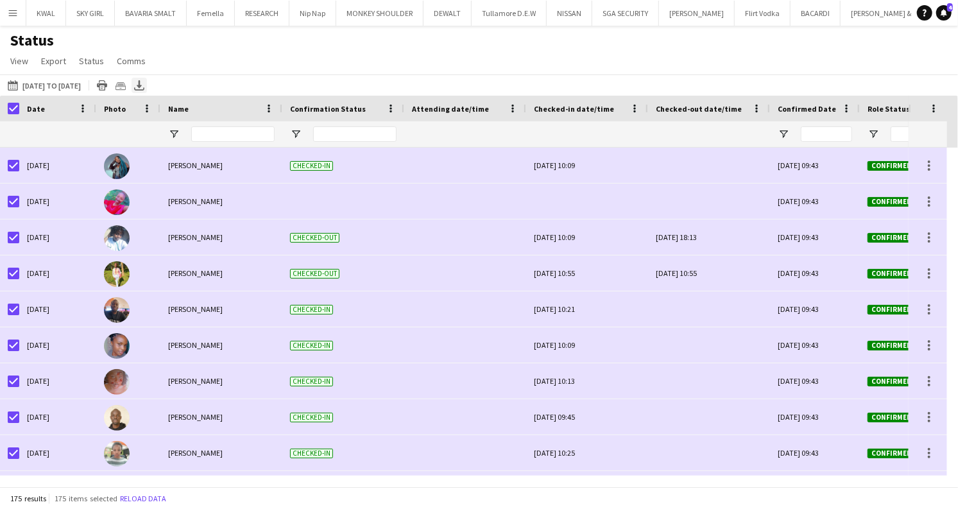
click at [144, 89] on icon "Export XLSX" at bounding box center [139, 85] width 10 height 10
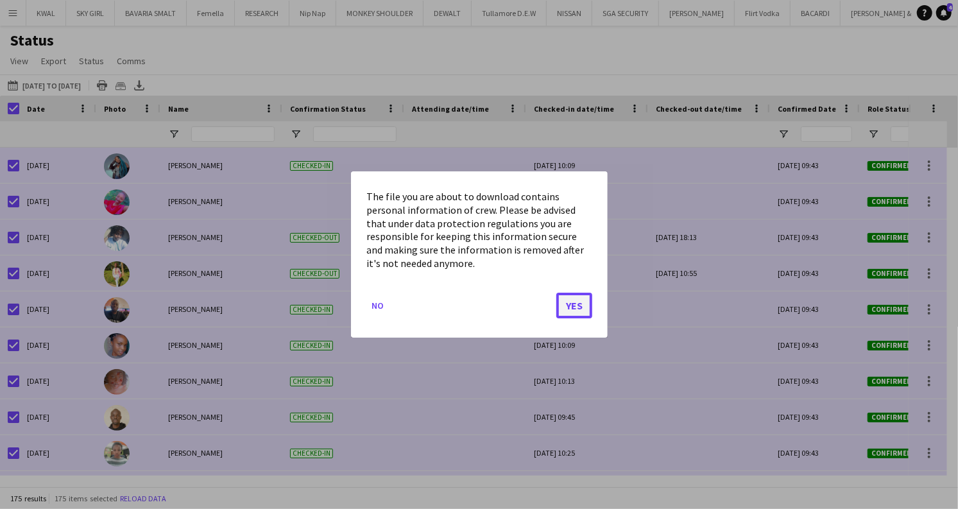
click at [581, 300] on button "Yes" at bounding box center [574, 306] width 36 height 26
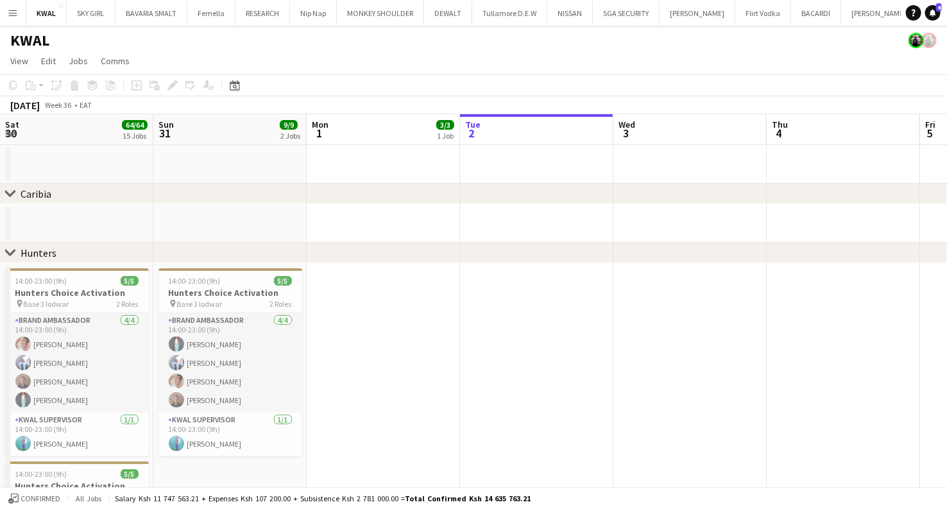
scroll to position [0, 307]
